Goal: Task Accomplishment & Management: Manage account settings

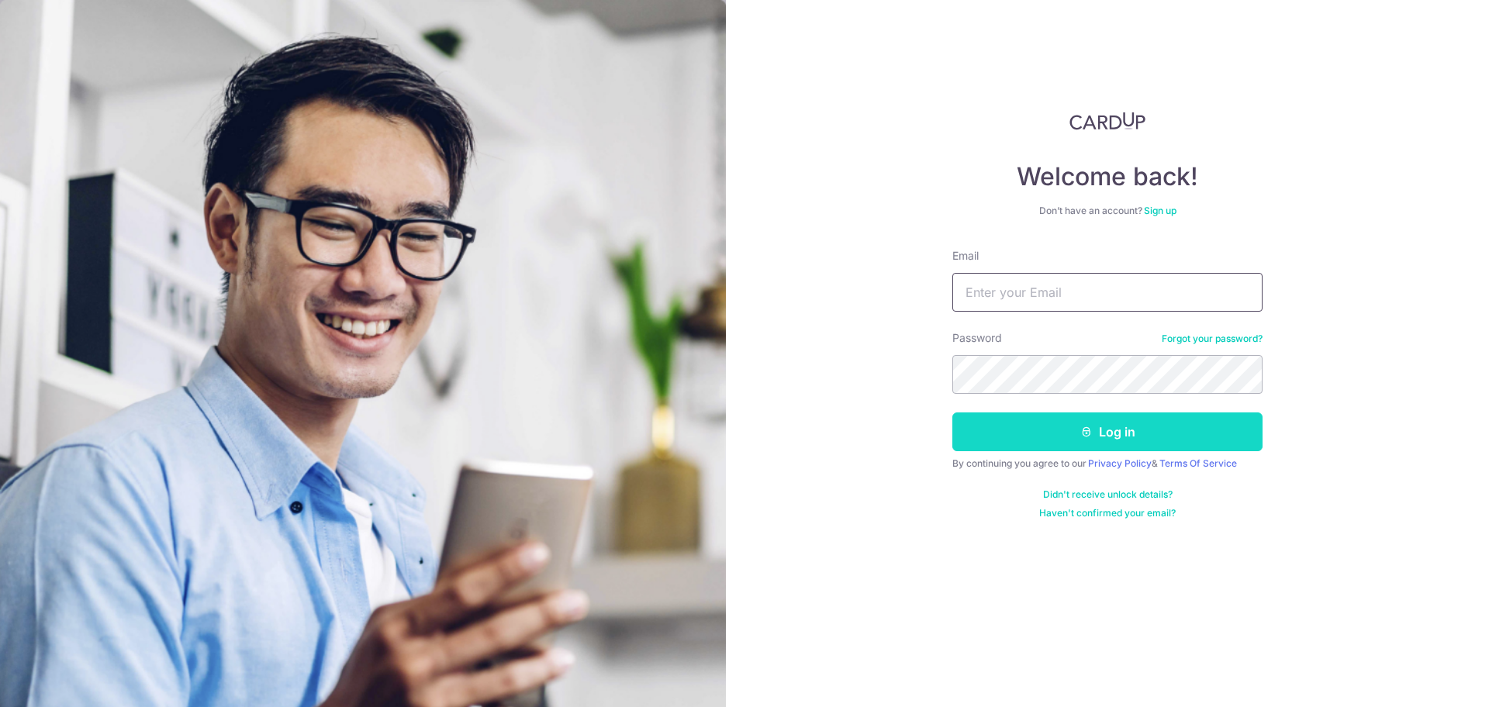
type input "accounts@sweesengrg.com.sg"
click at [1080, 443] on button "Log in" at bounding box center [1107, 432] width 310 height 39
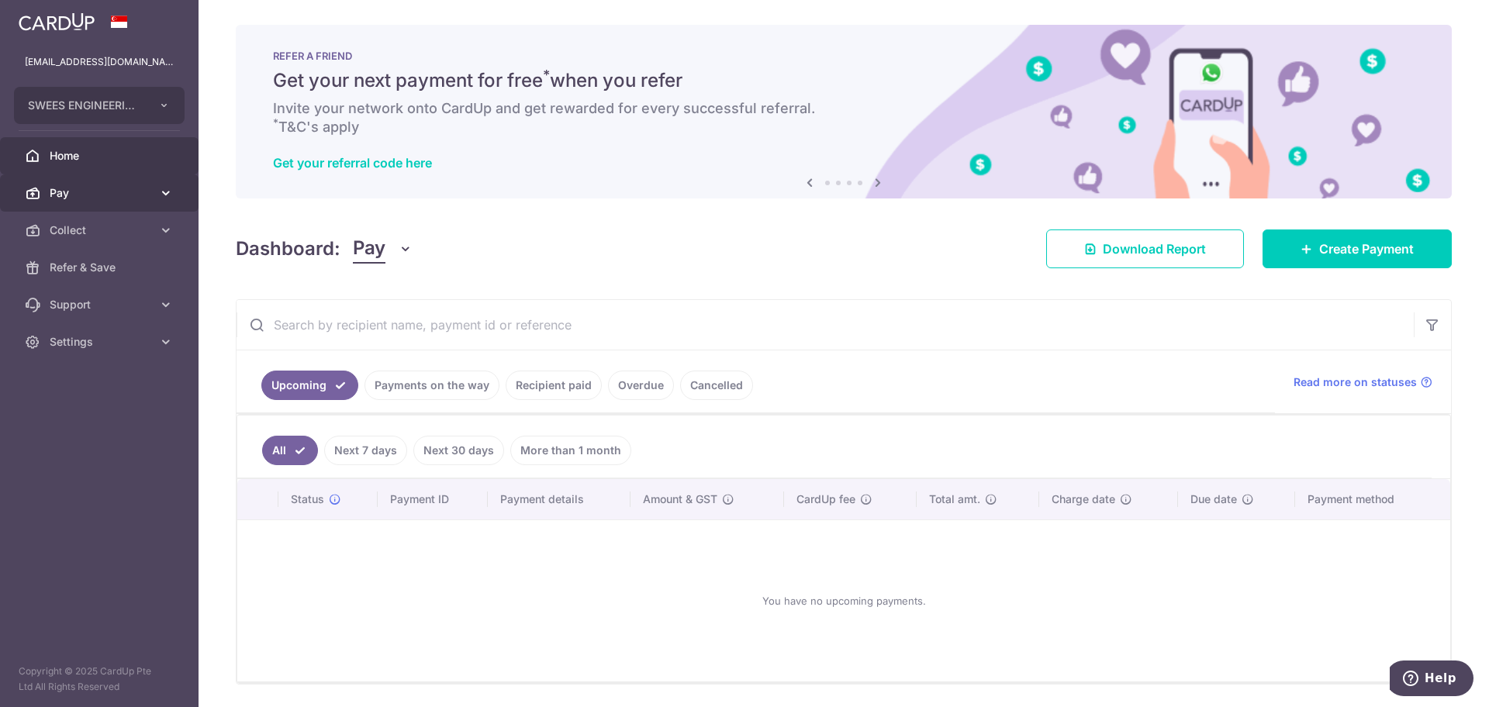
click at [69, 197] on span "Pay" at bounding box center [101, 193] width 102 height 16
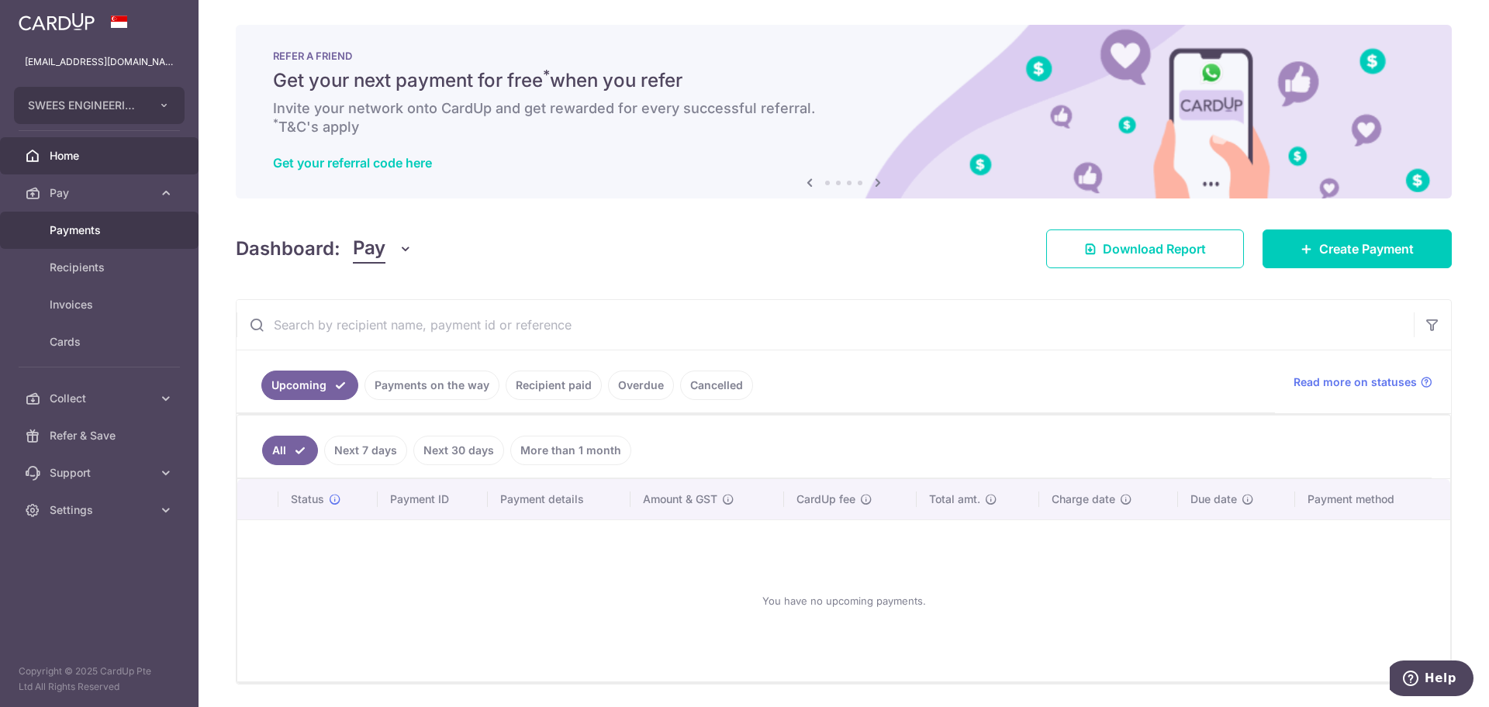
click at [116, 227] on span "Payments" at bounding box center [101, 231] width 102 height 16
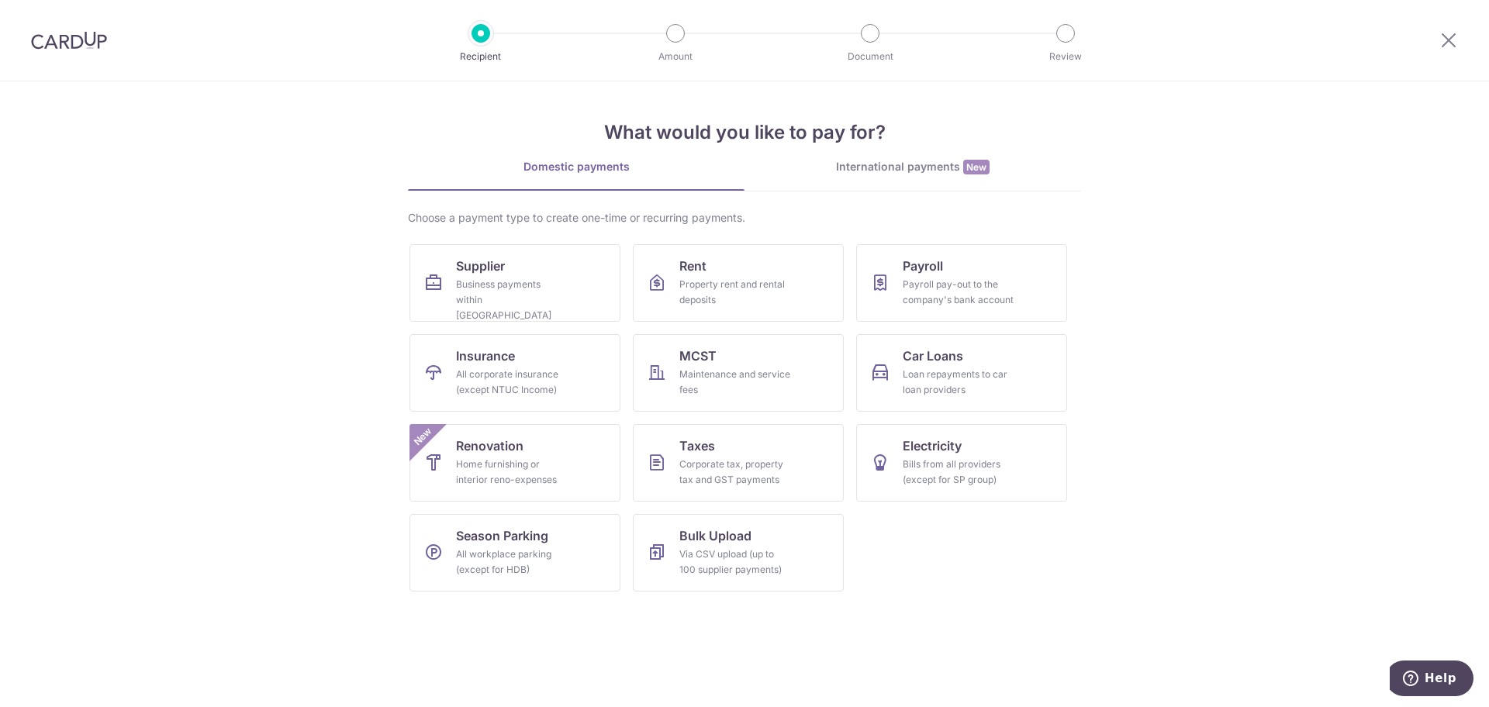
click at [908, 159] on div "International payments New" at bounding box center [913, 167] width 337 height 16
click at [890, 168] on div "International payments New" at bounding box center [913, 167] width 337 height 16
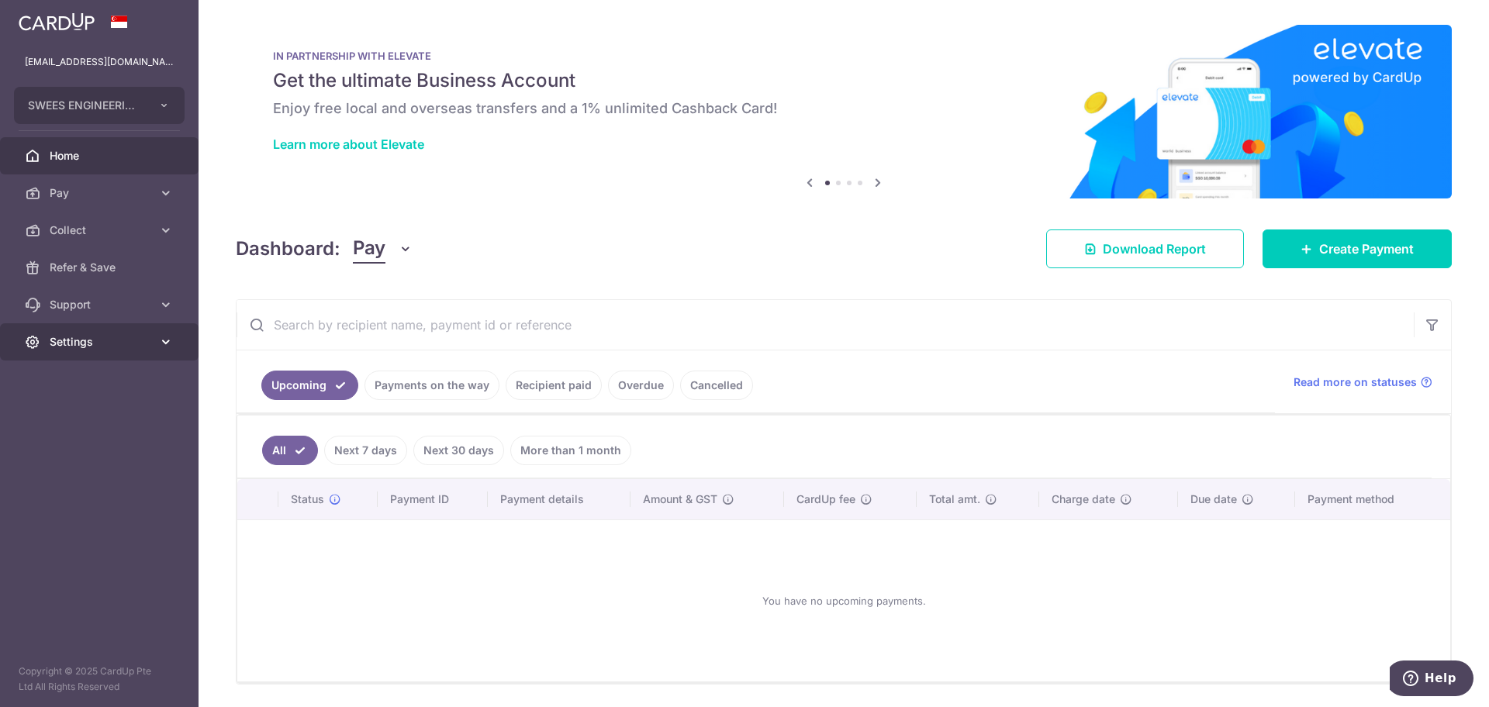
click at [114, 346] on span "Settings" at bounding box center [101, 342] width 102 height 16
click at [103, 415] on span "Logout" at bounding box center [101, 417] width 102 height 16
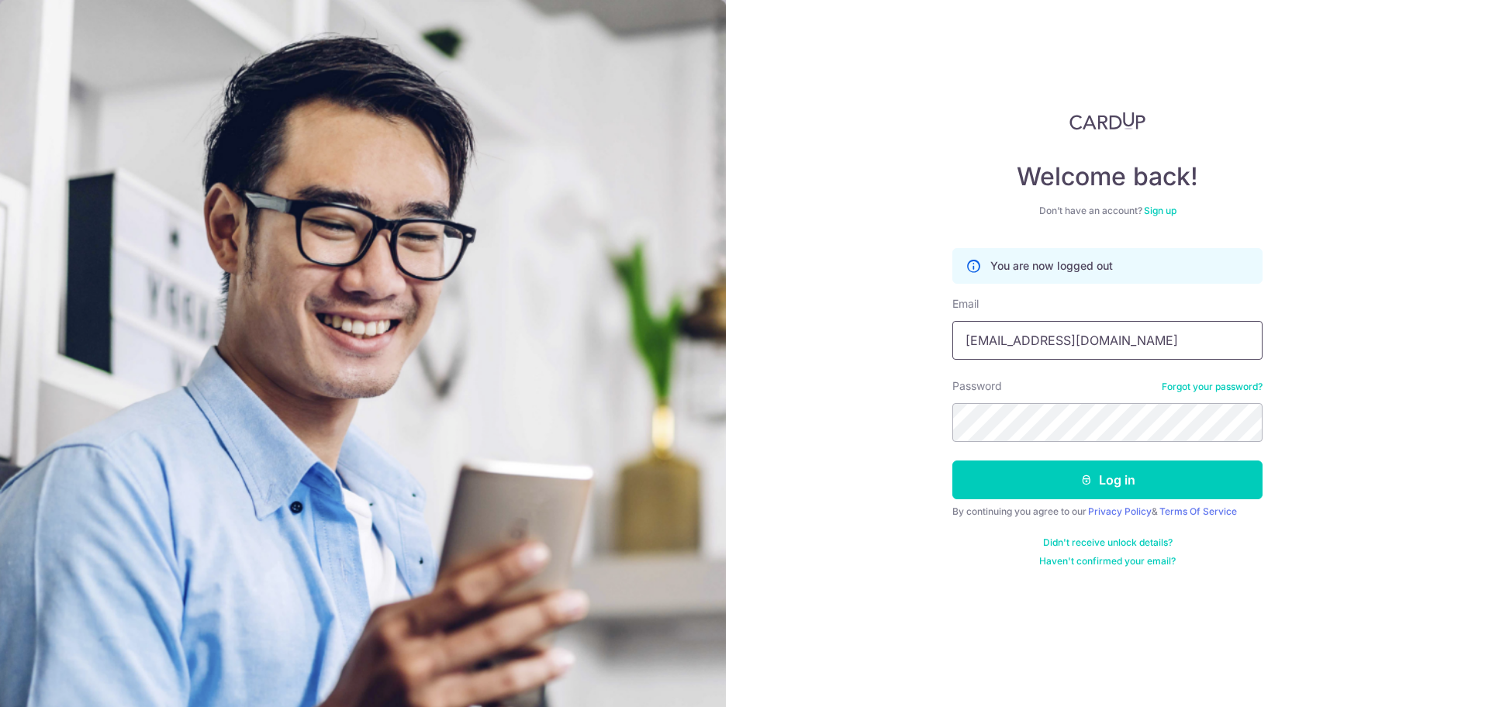
click at [1118, 341] on input "accounts@sweesengrg.com.sg" at bounding box center [1107, 340] width 310 height 39
type input "Darren@sweesengrg.com.sg"
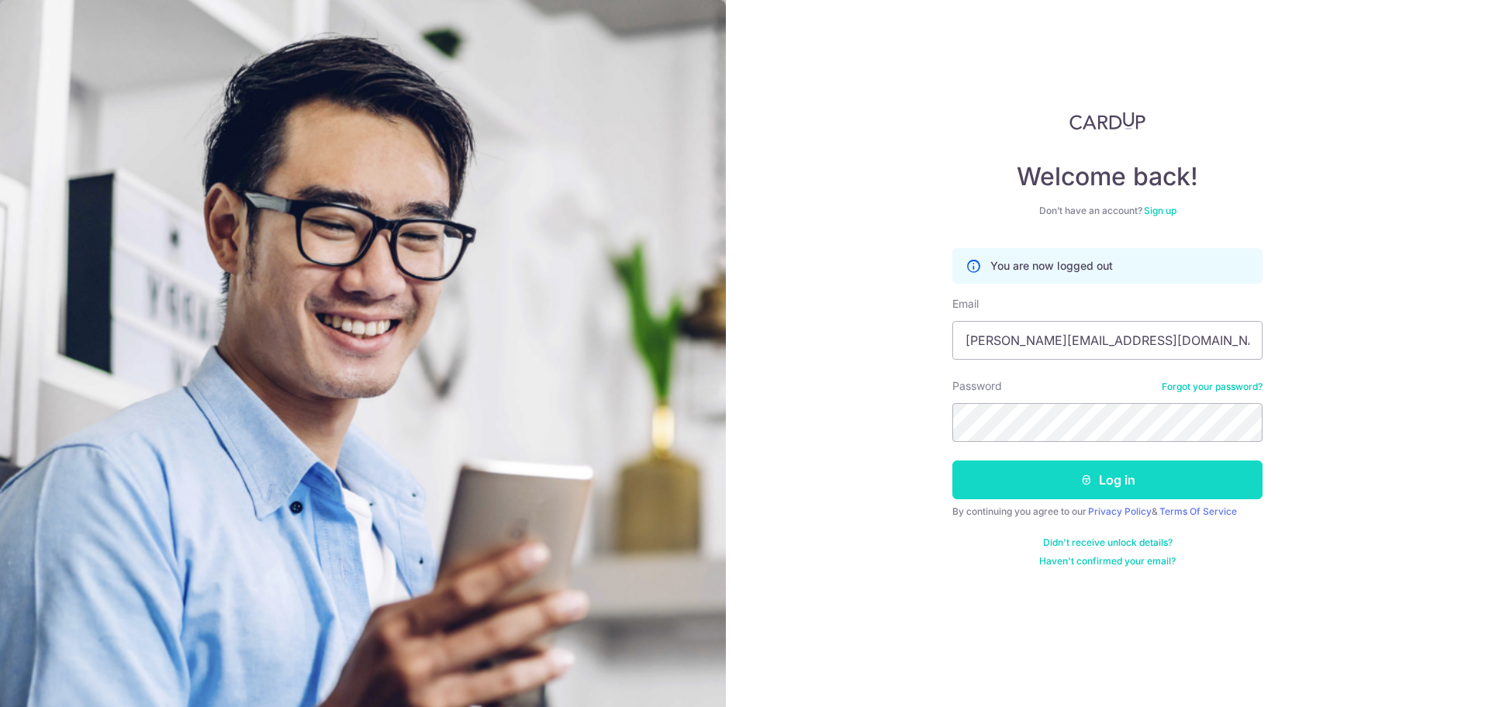
click at [1109, 482] on button "Log in" at bounding box center [1107, 480] width 310 height 39
